Goal: Task Accomplishment & Management: Use online tool/utility

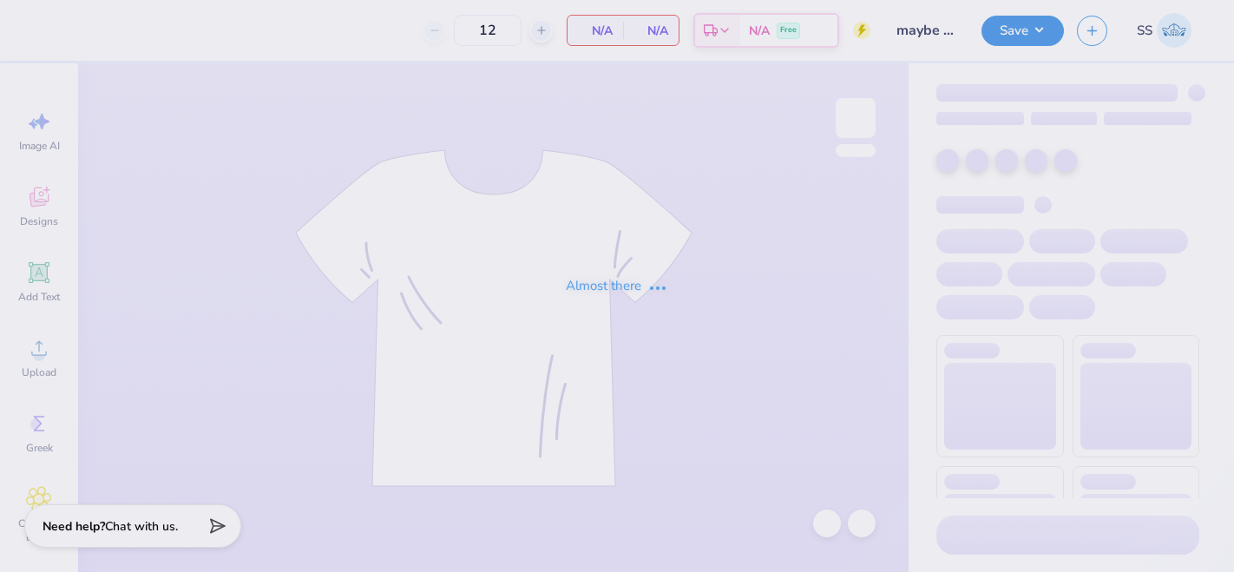
type input "36"
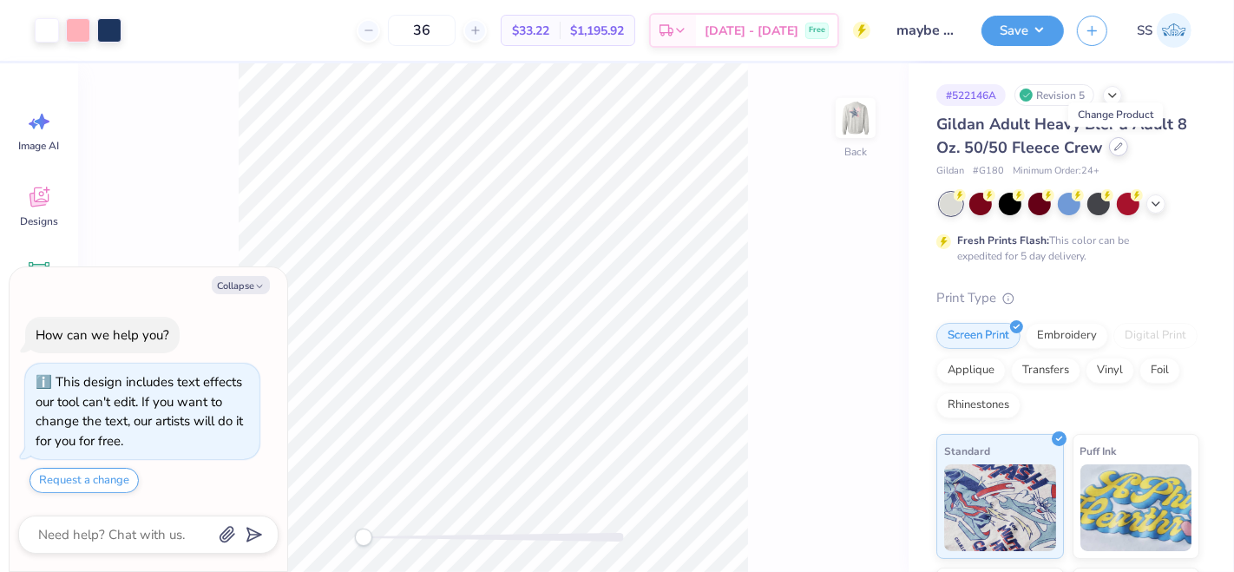
click at [1120, 146] on icon at bounding box center [1119, 146] width 9 height 9
type textarea "x"
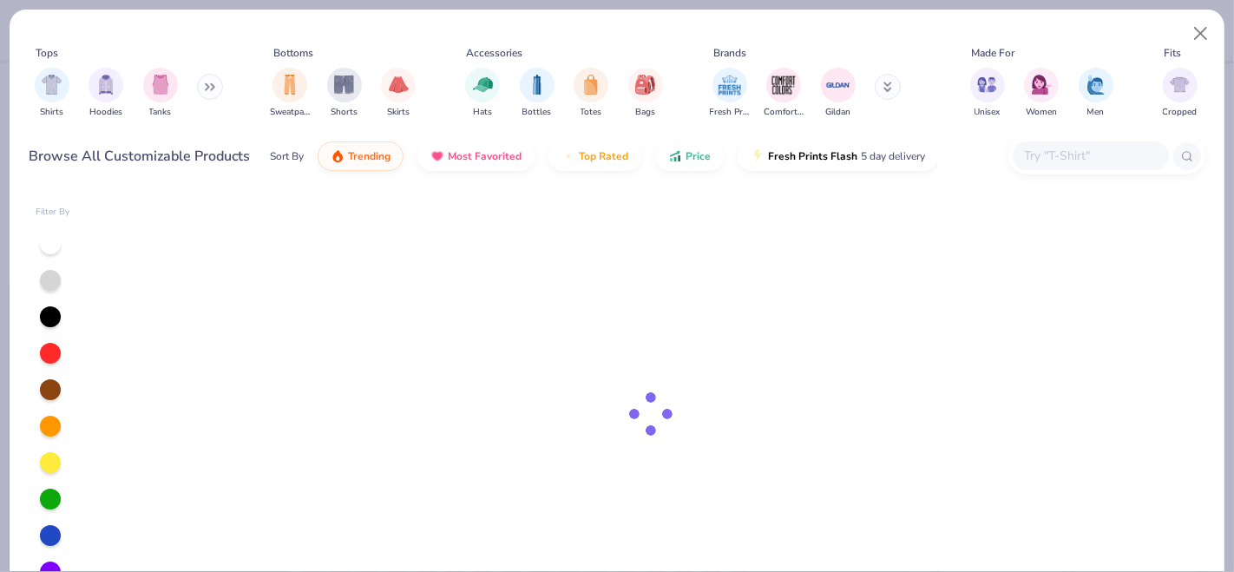
click at [1123, 156] on input "text" at bounding box center [1090, 156] width 134 height 20
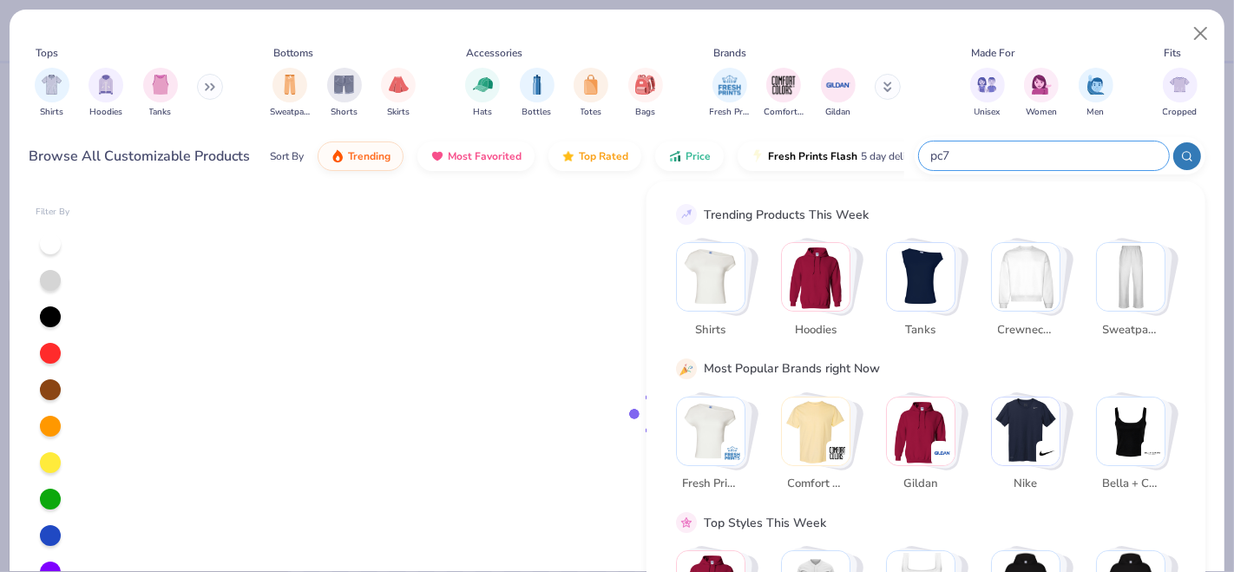
type input "pc78"
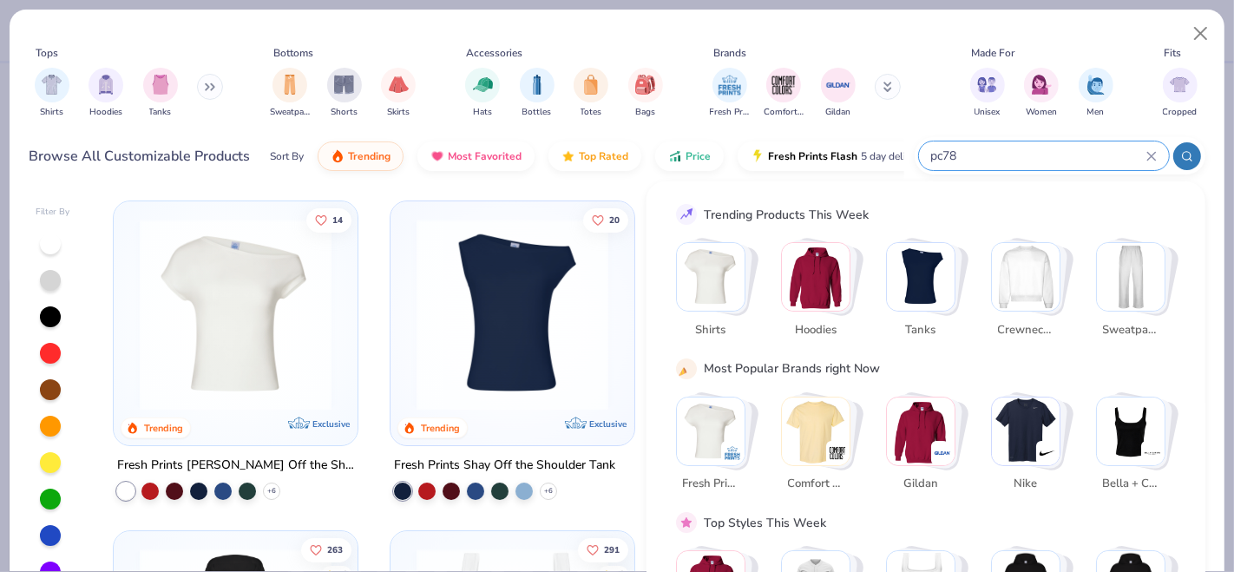
type textarea "x"
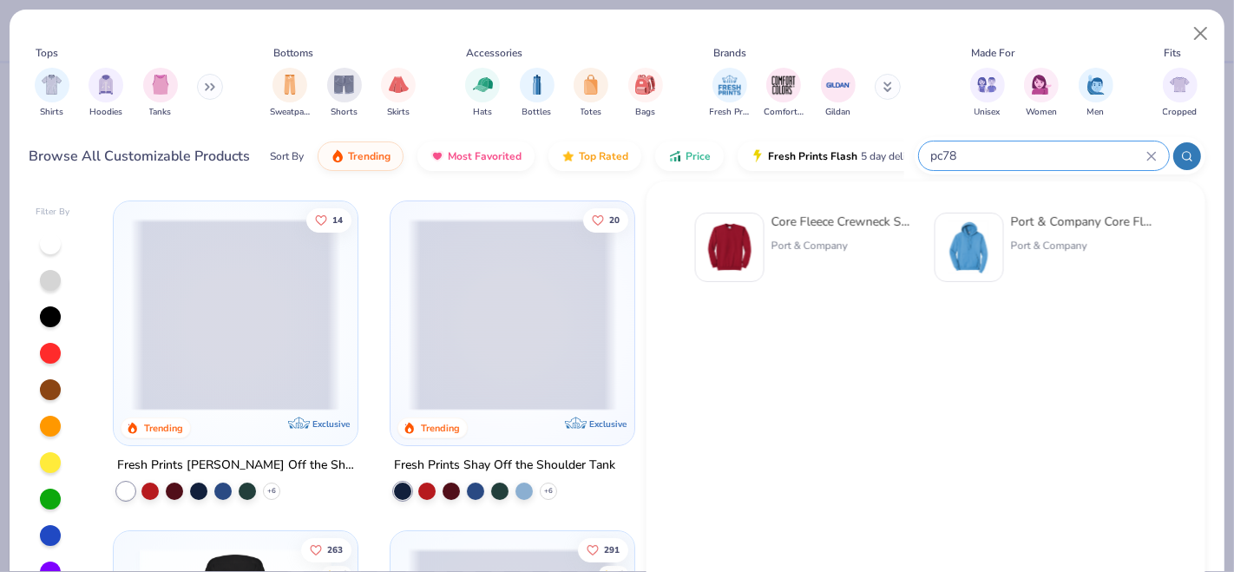
type input "pc78"
click at [839, 219] on div "Core Fleece Crewneck Sweatshirt" at bounding box center [845, 222] width 146 height 18
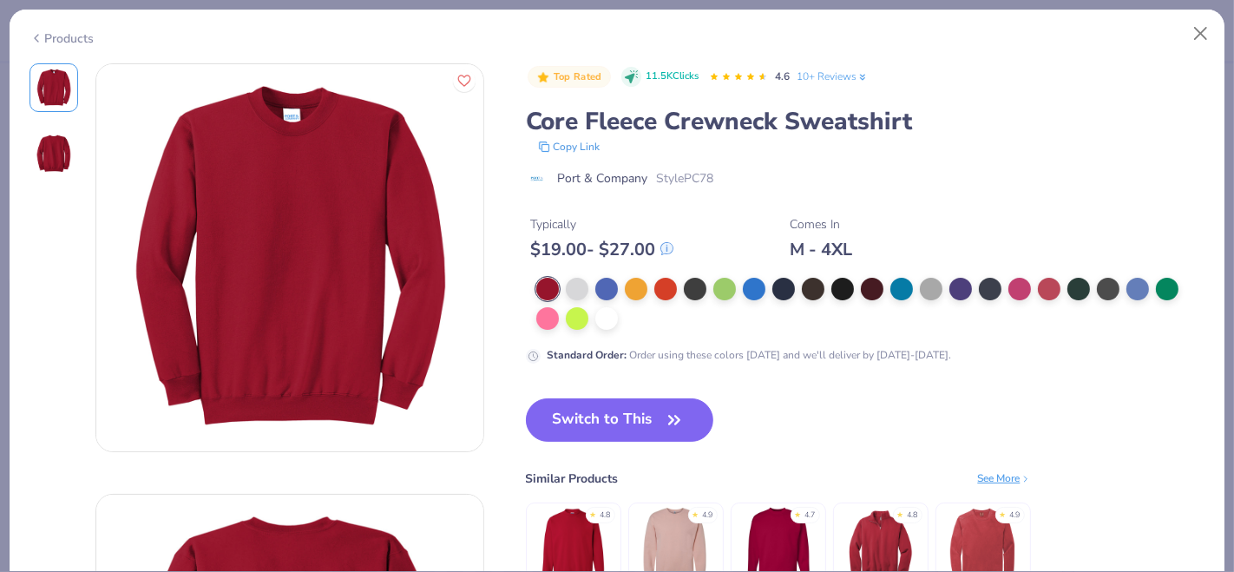
click at [559, 287] on div at bounding box center [547, 289] width 23 height 23
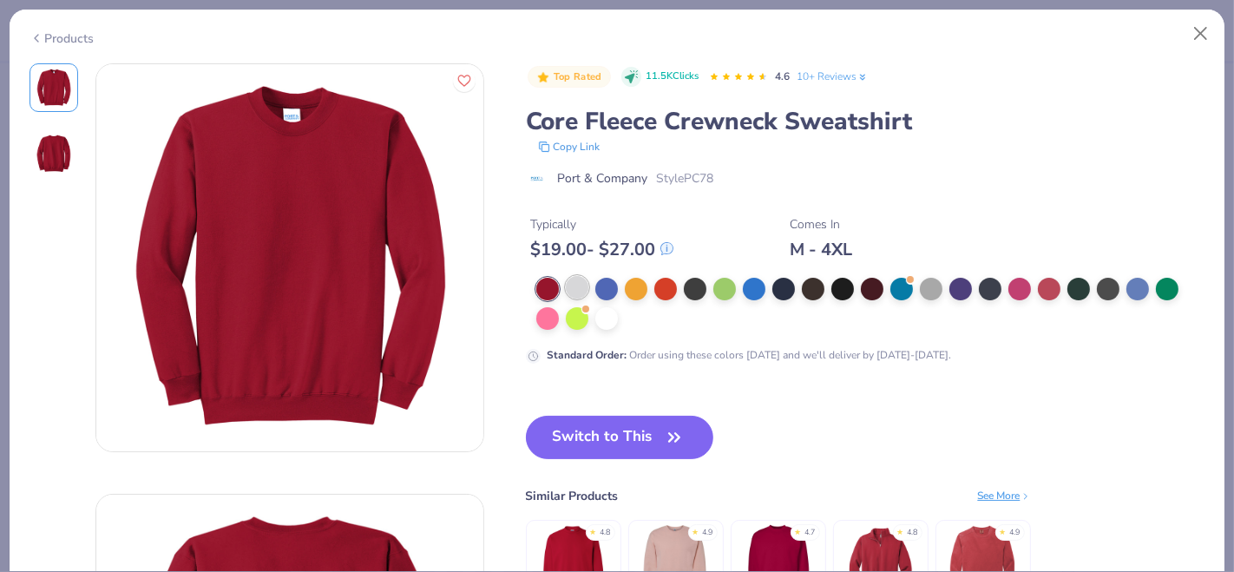
click at [568, 288] on div at bounding box center [577, 287] width 23 height 23
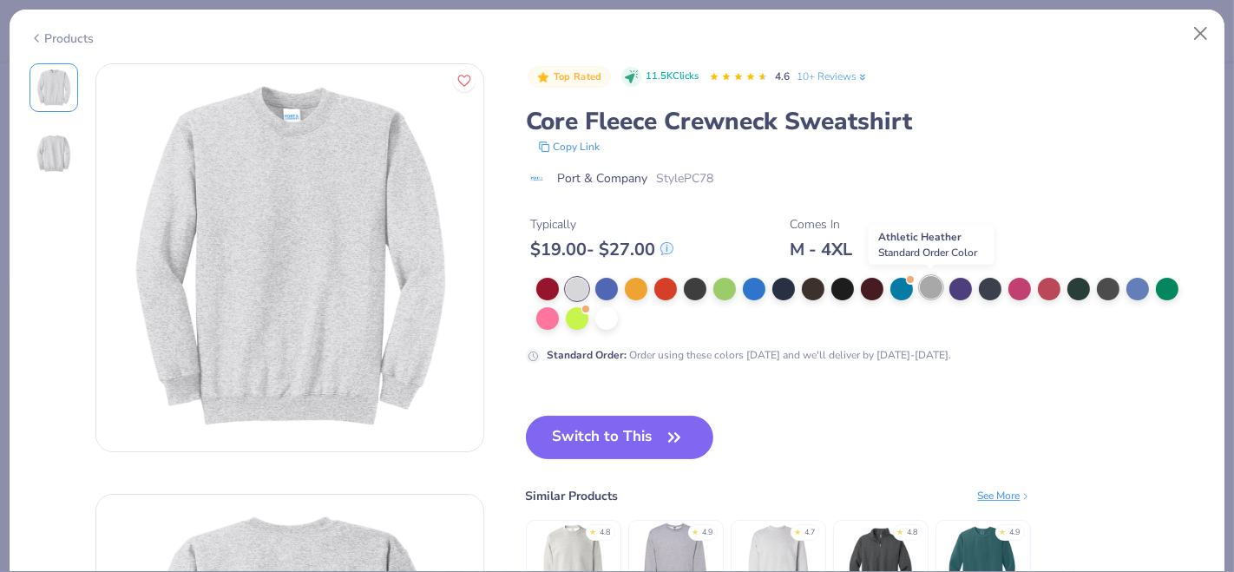
click at [924, 286] on div at bounding box center [931, 287] width 23 height 23
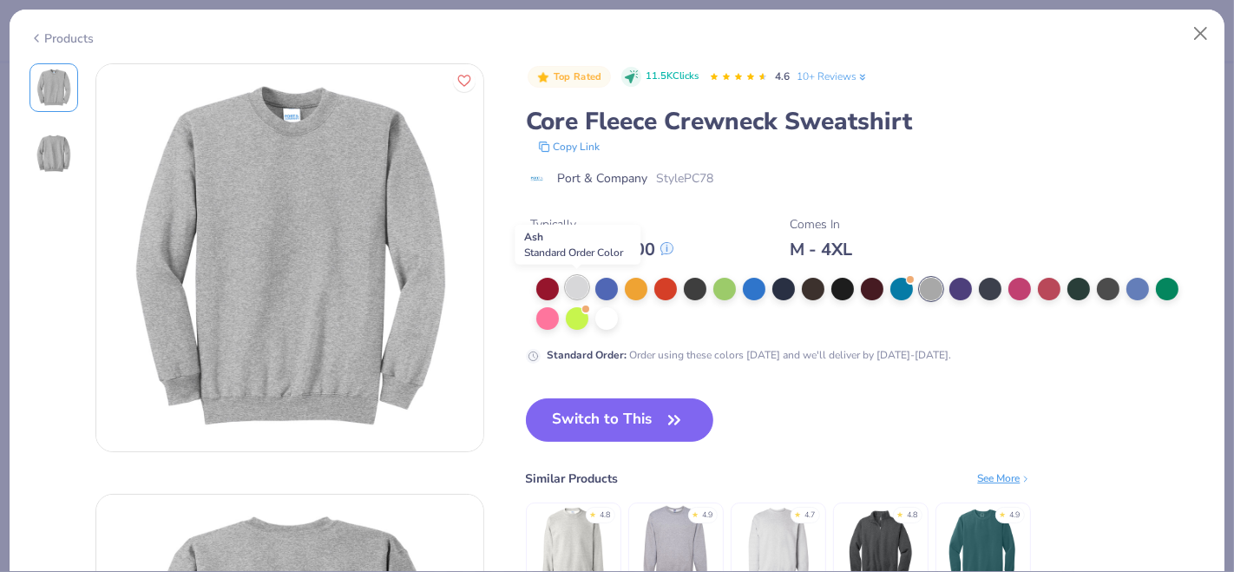
click at [582, 284] on div at bounding box center [577, 287] width 23 height 23
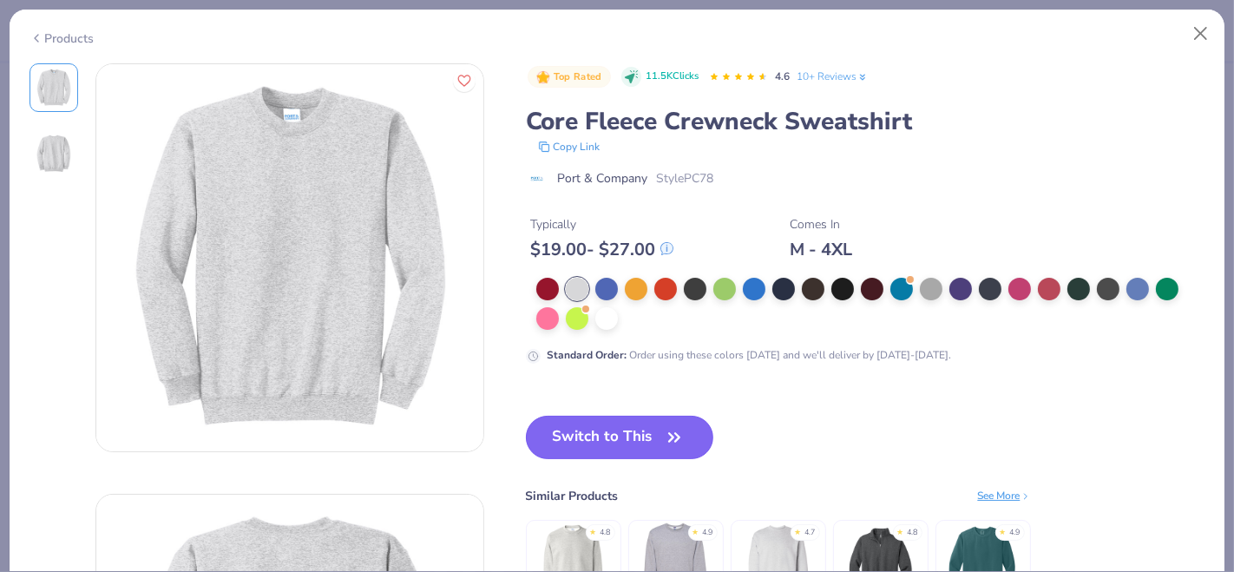
click at [637, 437] on button "Switch to This" at bounding box center [620, 437] width 188 height 43
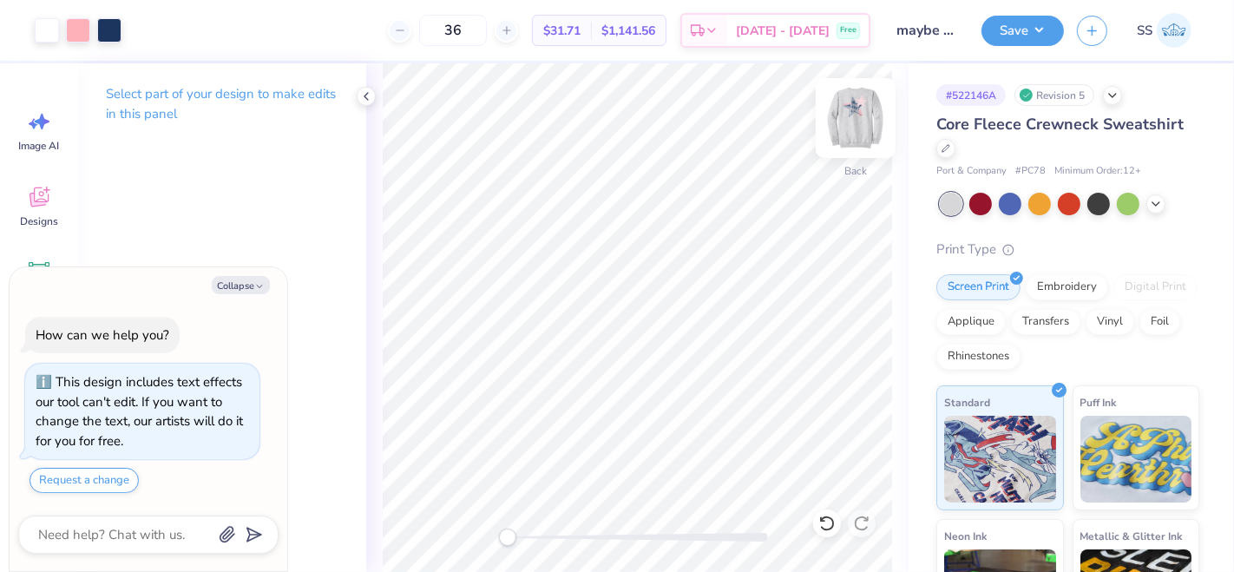
click at [858, 113] on img at bounding box center [855, 117] width 69 height 69
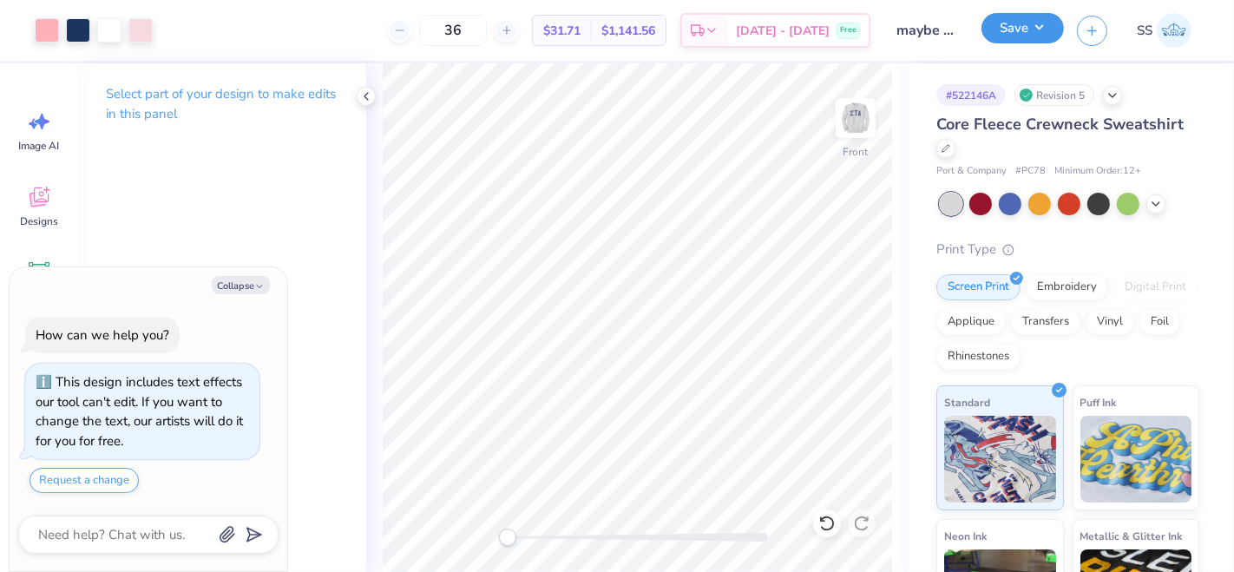
click at [1025, 30] on button "Save" at bounding box center [1023, 28] width 82 height 30
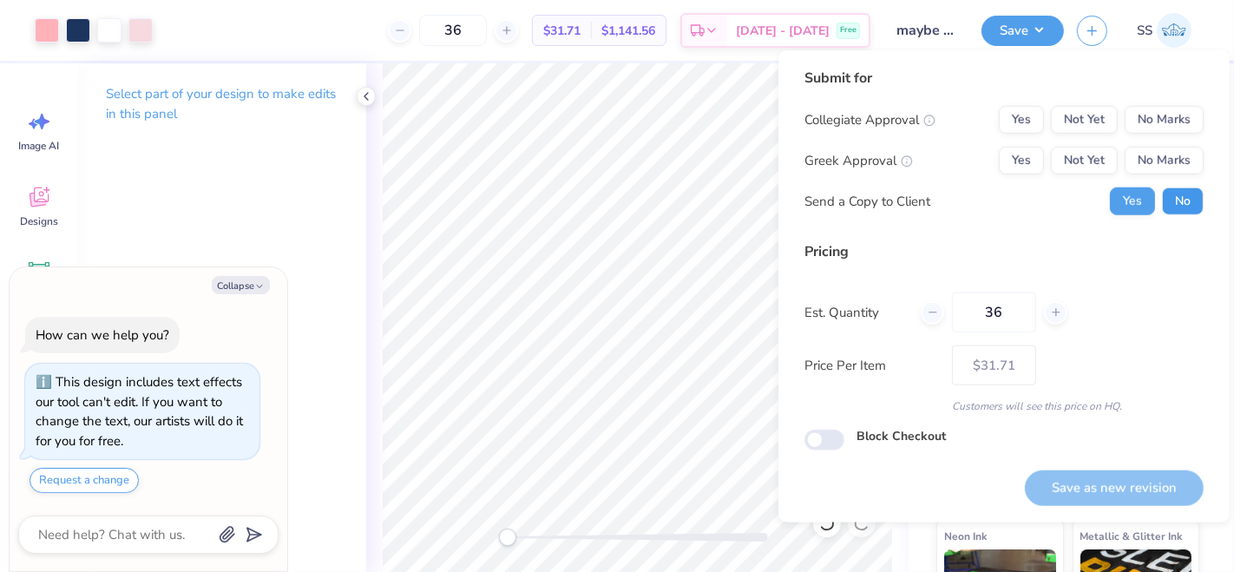
click at [1174, 192] on button "No" at bounding box center [1183, 201] width 42 height 28
click at [1035, 155] on button "Yes" at bounding box center [1021, 161] width 45 height 28
click at [1163, 122] on button "No Marks" at bounding box center [1164, 120] width 79 height 28
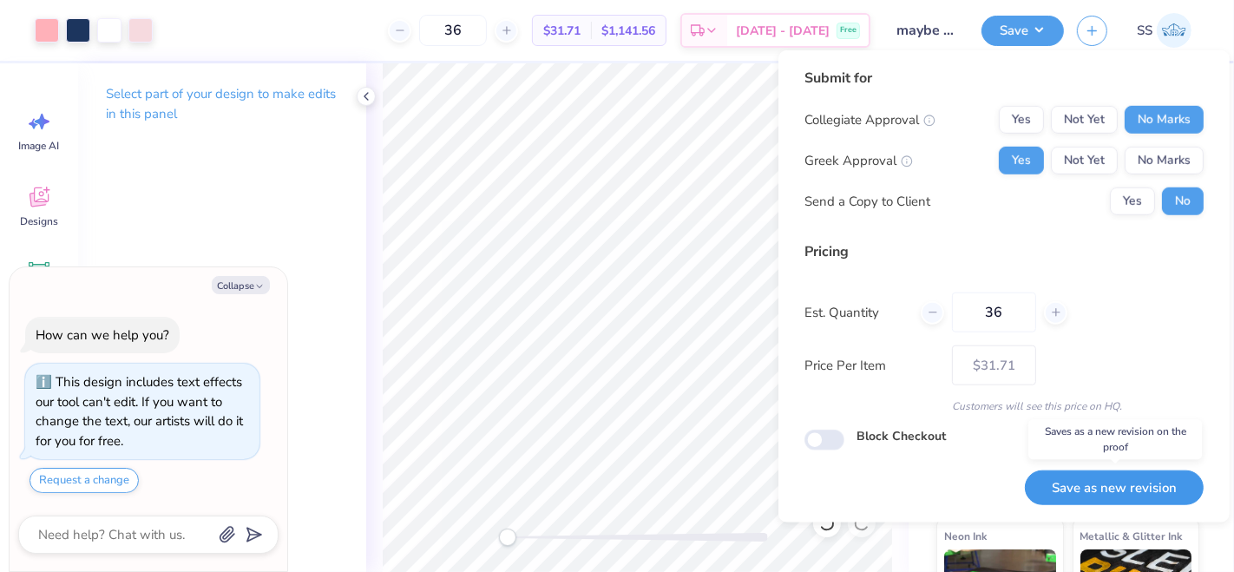
click at [1081, 476] on button "Save as new revision" at bounding box center [1114, 488] width 179 height 36
type textarea "x"
type input "– –"
type textarea "x"
type input "$31.71"
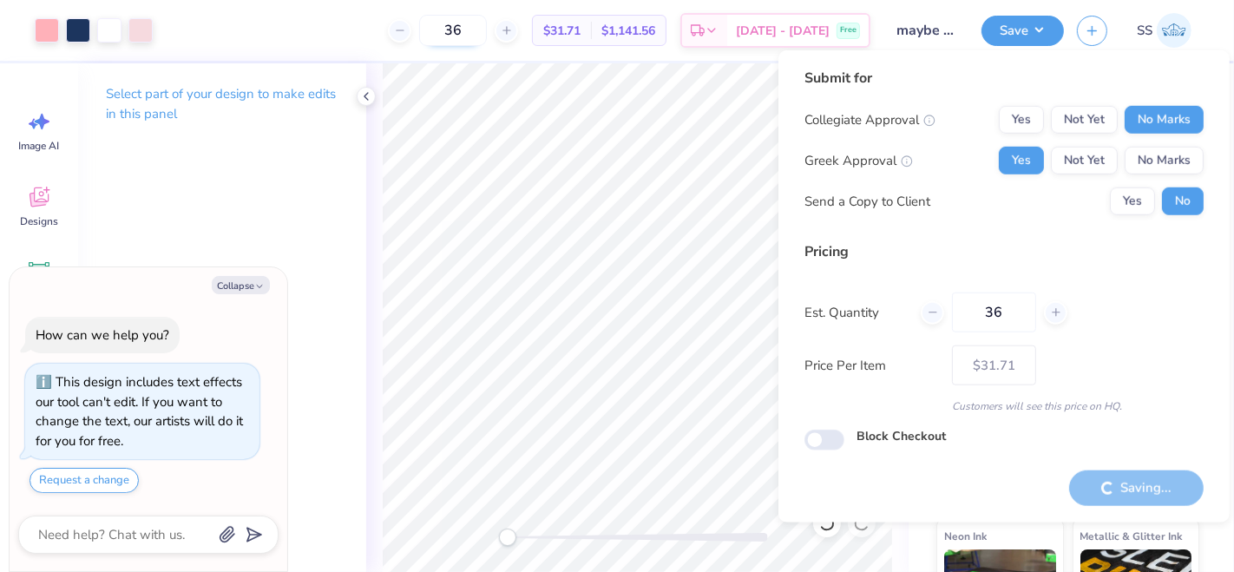
drag, startPoint x: 496, startPoint y: 26, endPoint x: 467, endPoint y: 20, distance: 30.1
click at [467, 20] on input "36" at bounding box center [453, 30] width 68 height 31
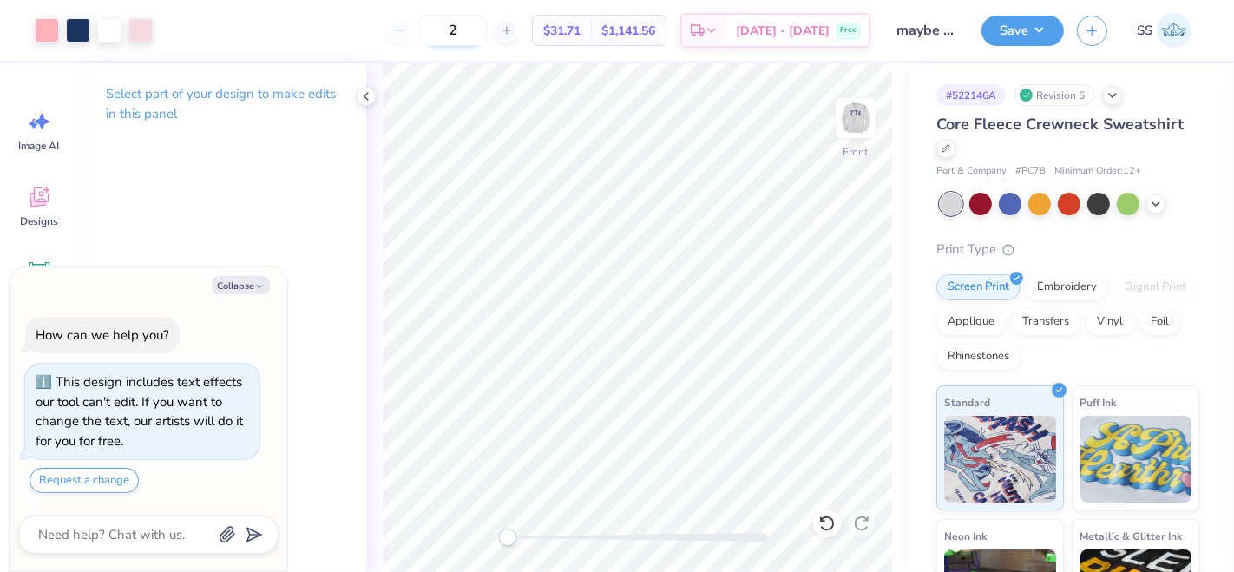
type input "24"
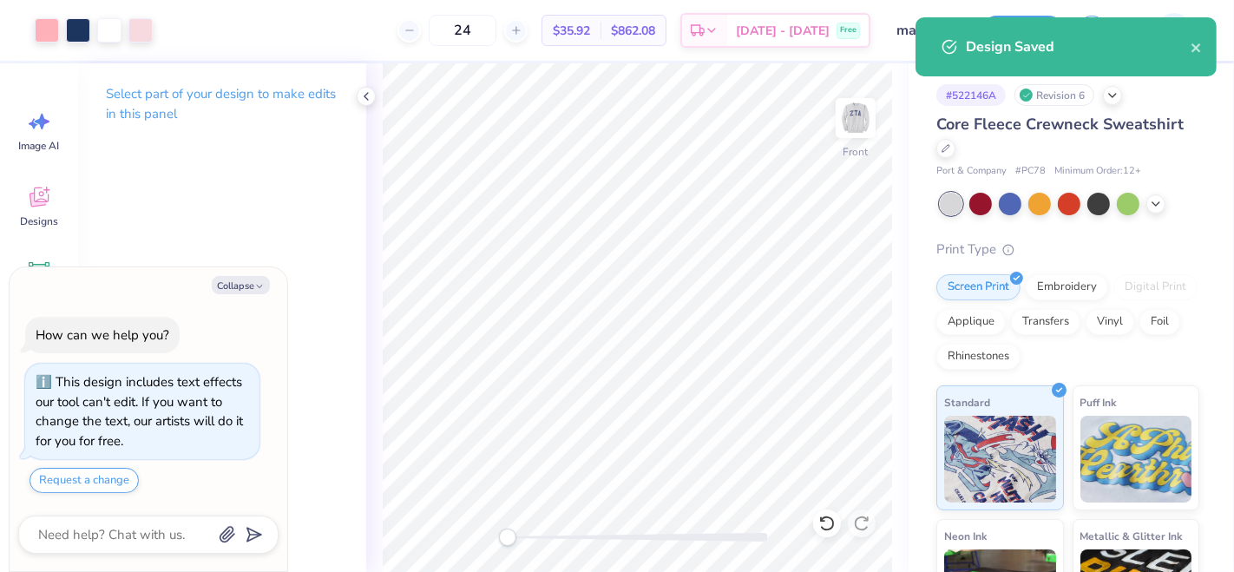
type textarea "x"
